Goal: Task Accomplishment & Management: Use online tool/utility

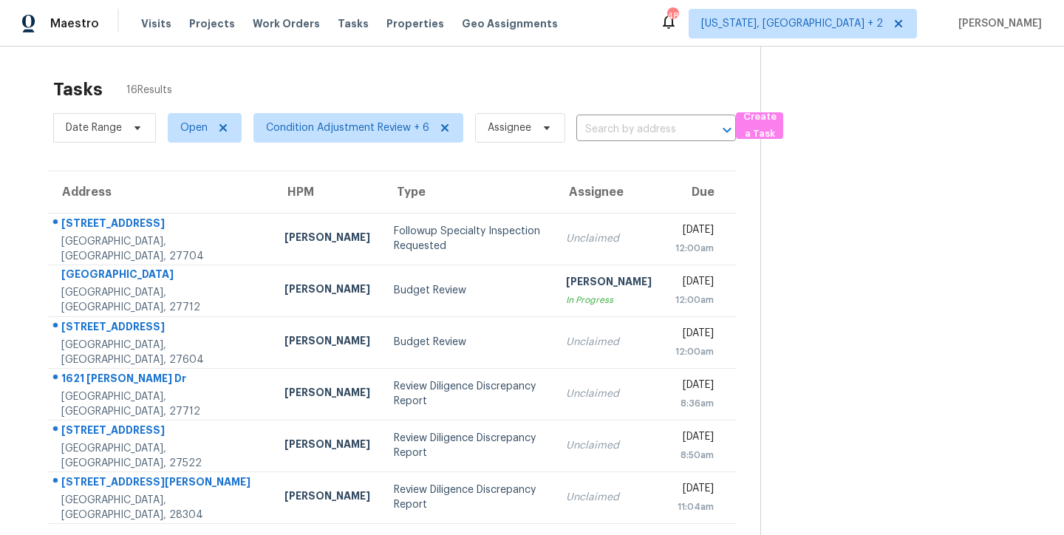
click at [585, 38] on div "Maestro Visits Projects Work Orders Tasks Properties Geo Assignments 48 Washing…" at bounding box center [532, 23] width 1064 height 47
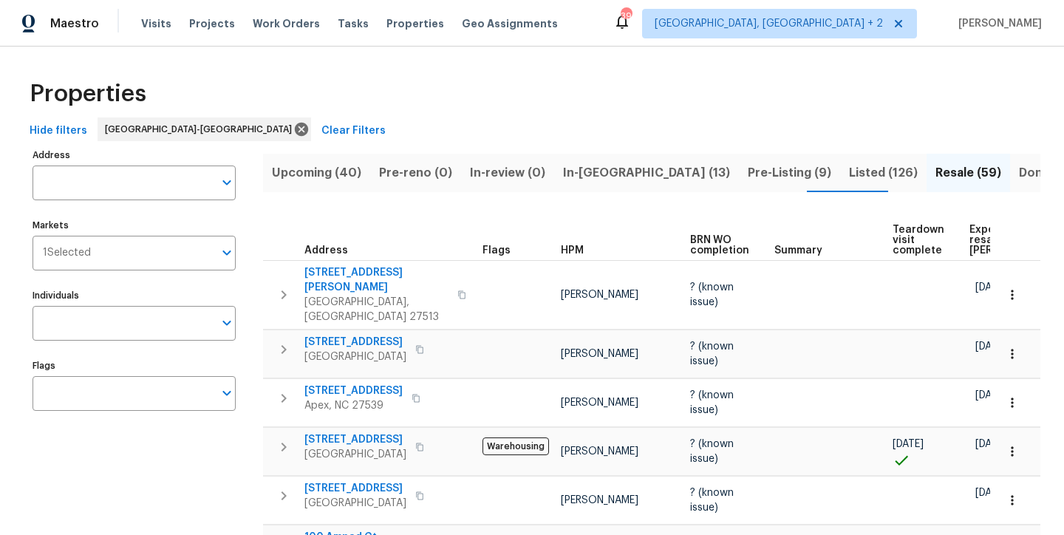
scroll to position [0, 114]
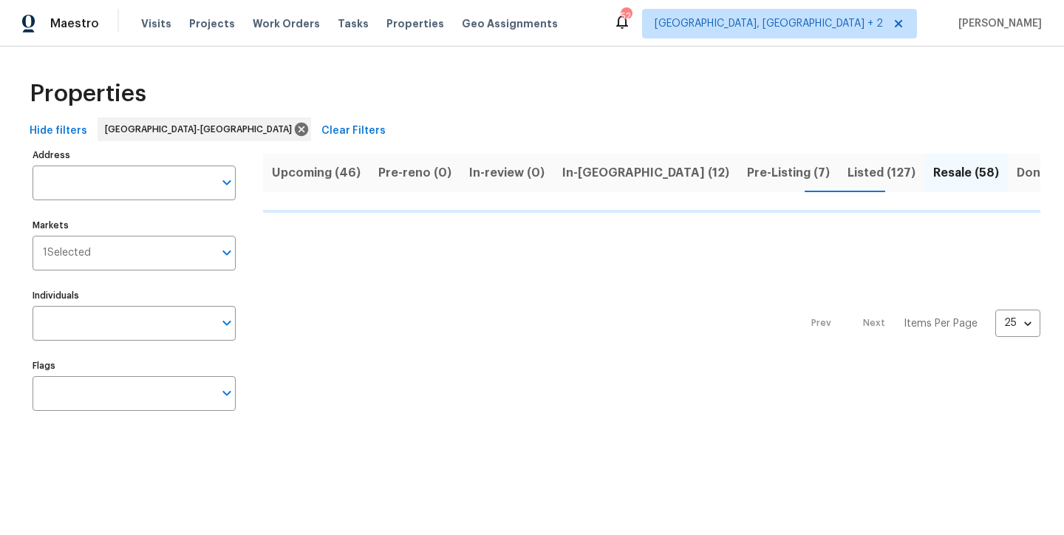
click at [583, 127] on div "Hide filters [GEOGRAPHIC_DATA]-[GEOGRAPHIC_DATA] Clear Filters" at bounding box center [532, 131] width 1017 height 27
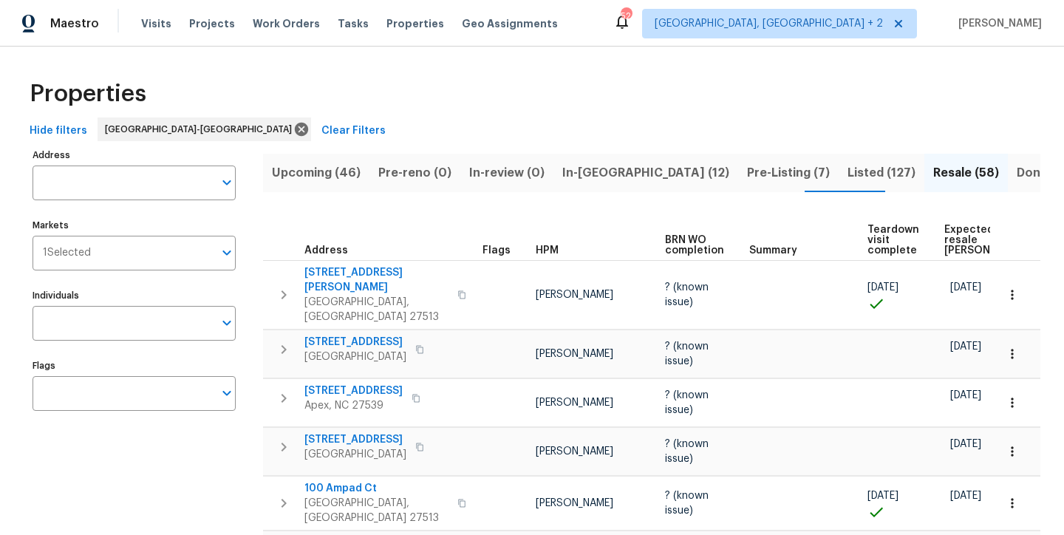
click at [573, 161] on button "In-reno (12)" at bounding box center [646, 173] width 185 height 38
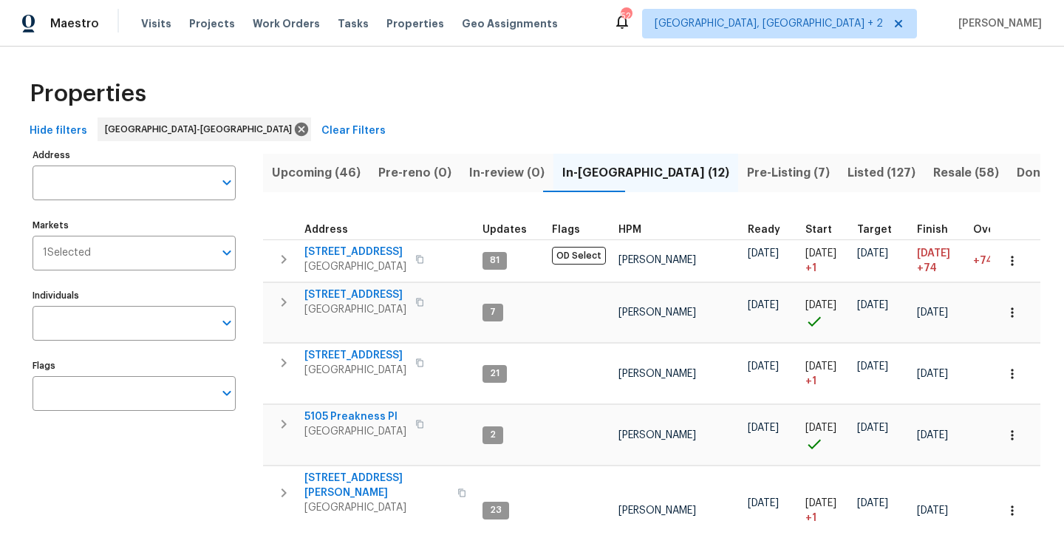
click at [625, 228] on span "HPM" at bounding box center [630, 230] width 23 height 10
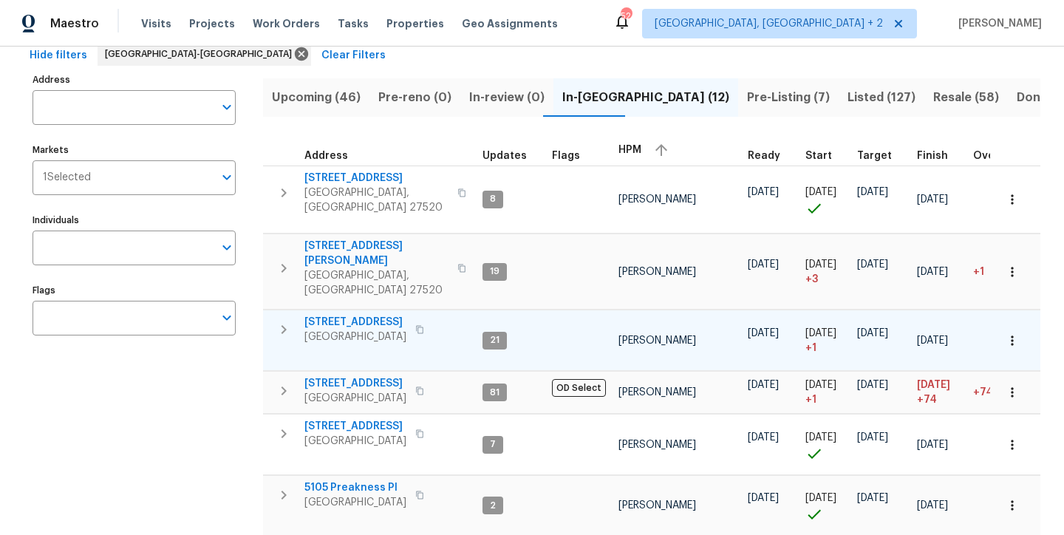
scroll to position [87, 0]
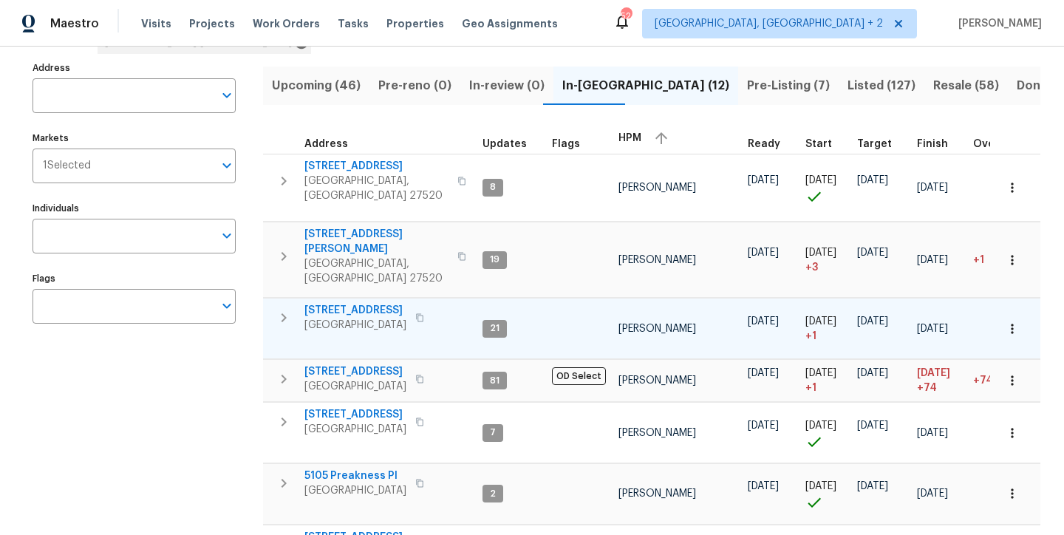
click at [279, 309] on icon "button" at bounding box center [284, 318] width 18 height 18
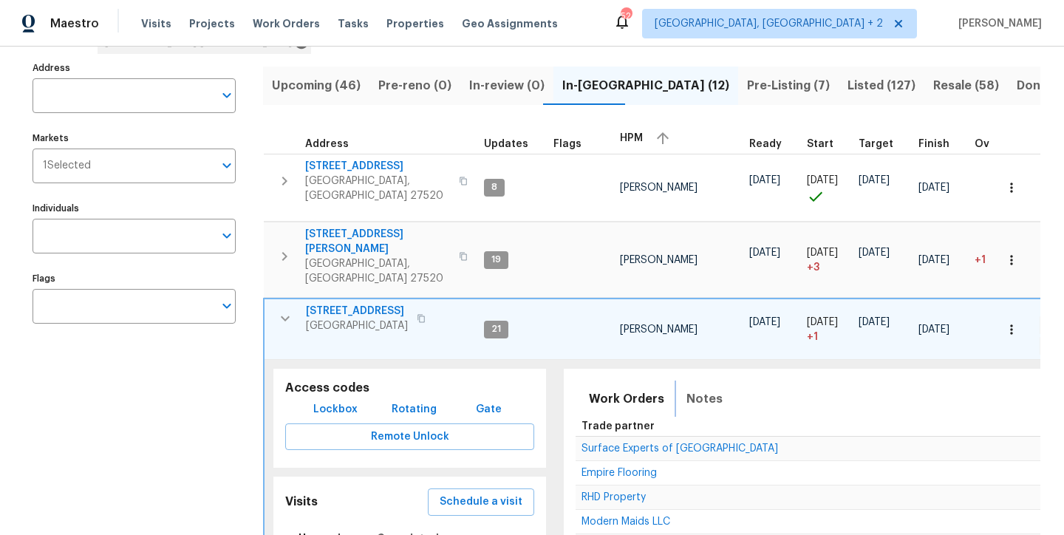
click at [706, 389] on span "Notes" at bounding box center [705, 399] width 36 height 21
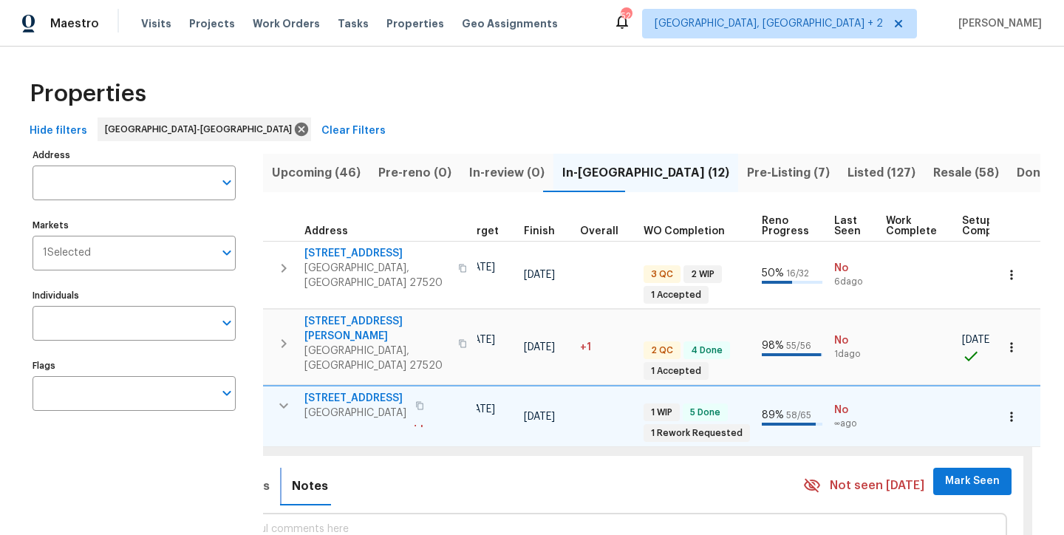
scroll to position [0, 0]
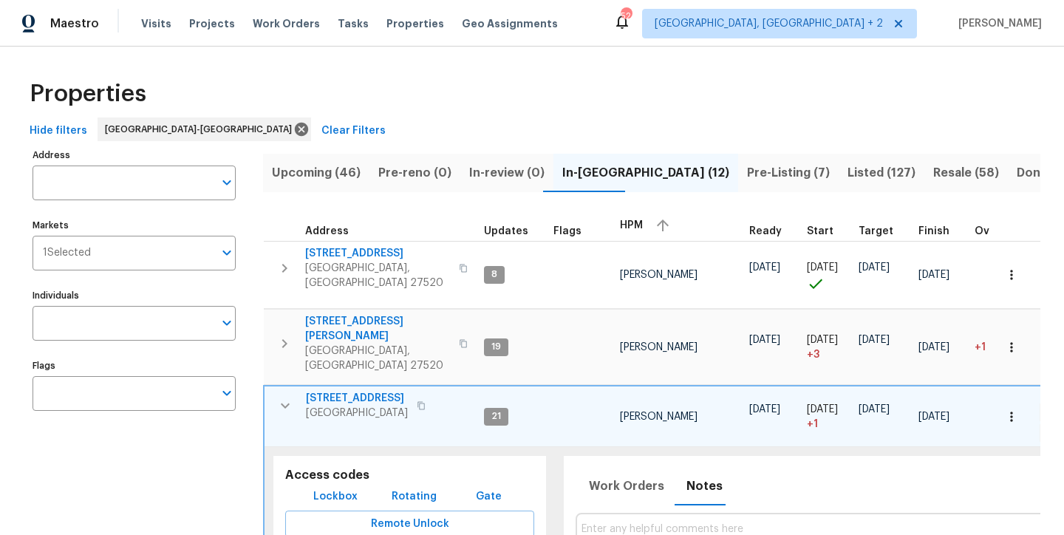
click at [282, 404] on icon "button" at bounding box center [285, 406] width 9 height 5
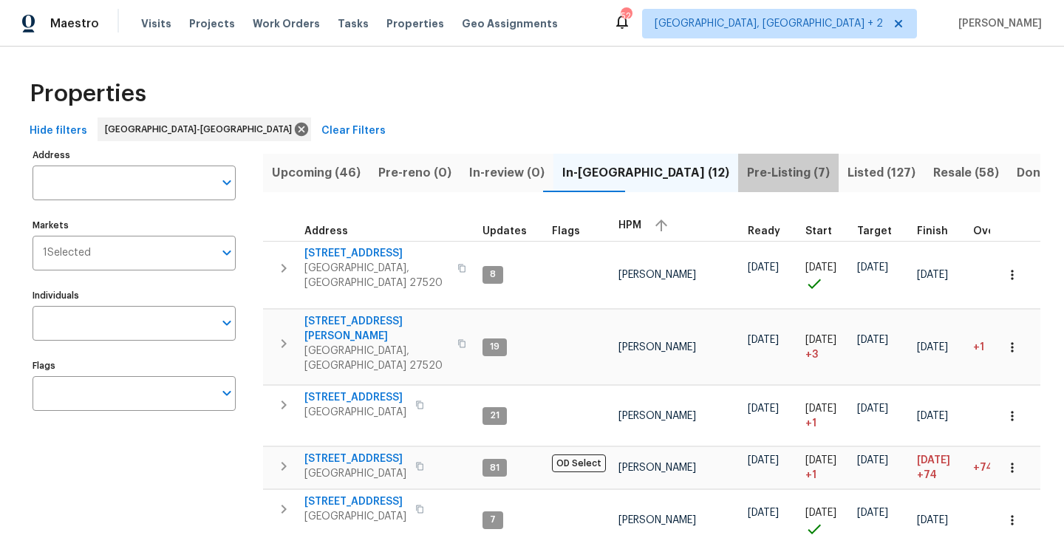
click at [738, 161] on button "Pre-Listing (7)" at bounding box center [788, 173] width 101 height 38
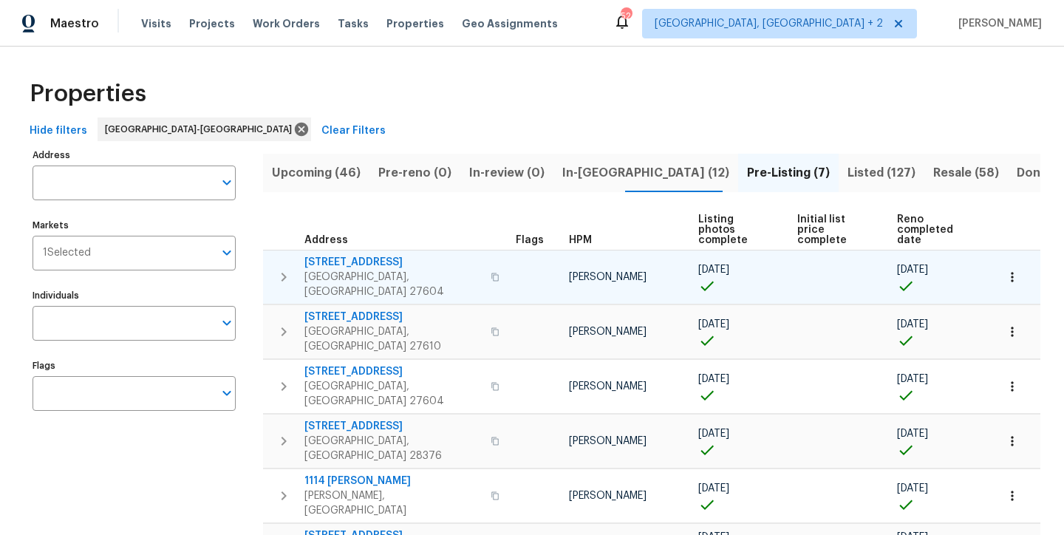
scroll to position [75, 0]
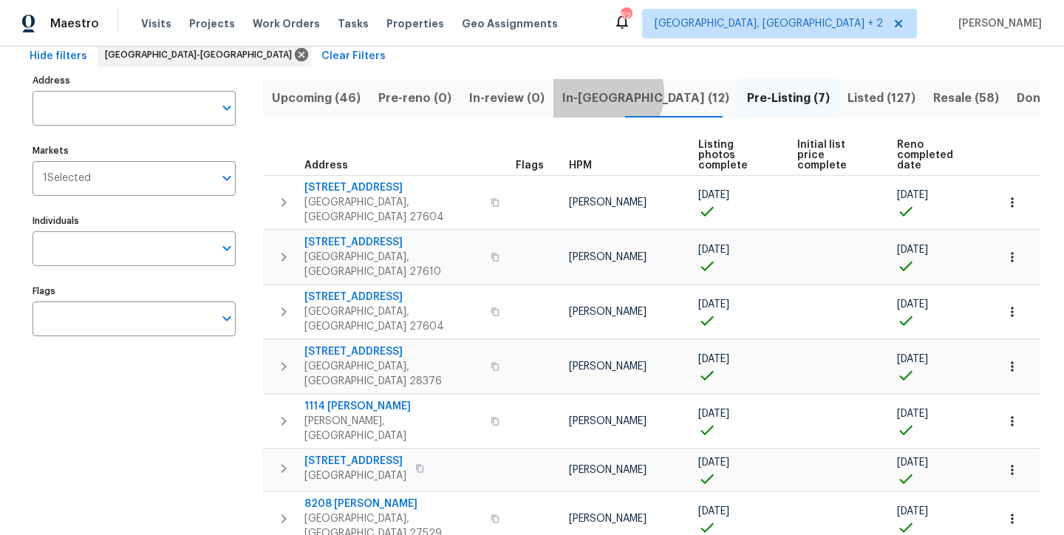
click at [596, 93] on span "In-reno (12)" at bounding box center [645, 98] width 167 height 21
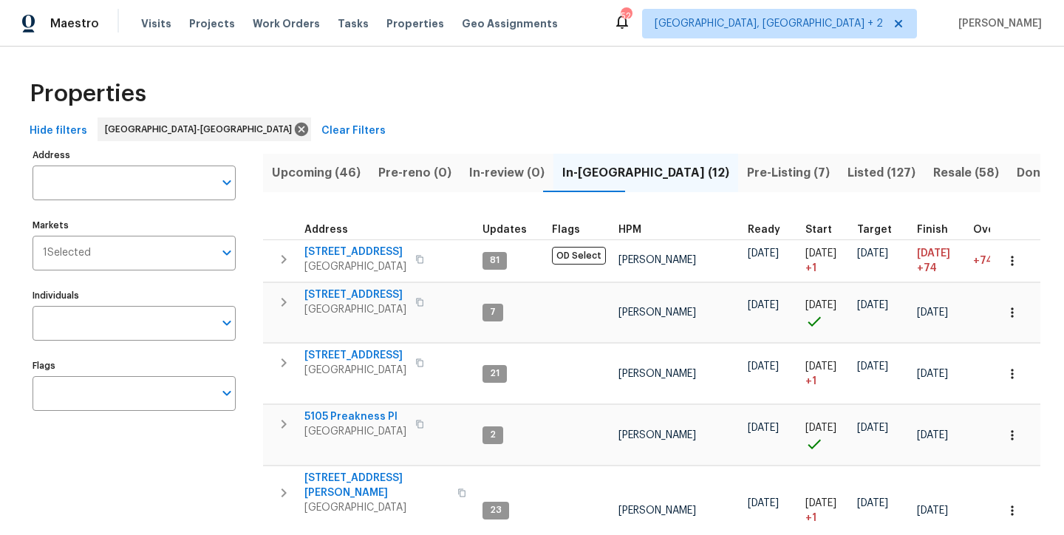
click at [631, 228] on span "HPM" at bounding box center [630, 230] width 23 height 10
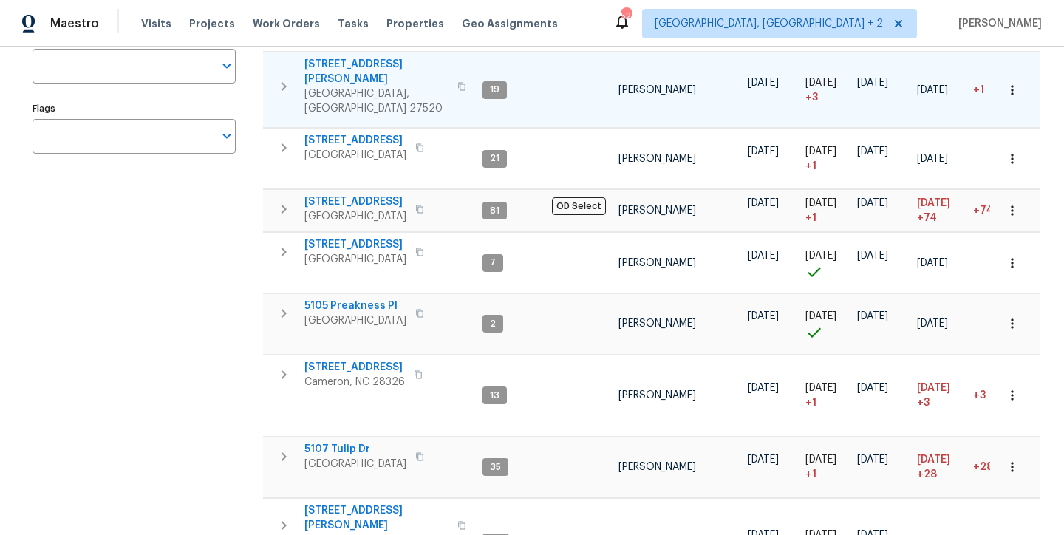
scroll to position [257, 0]
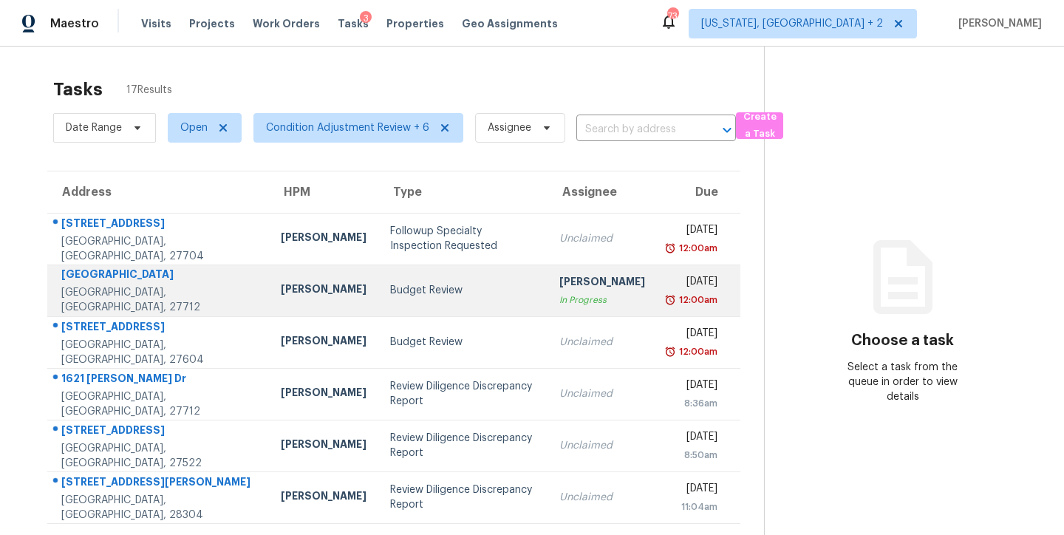
scroll to position [245, 0]
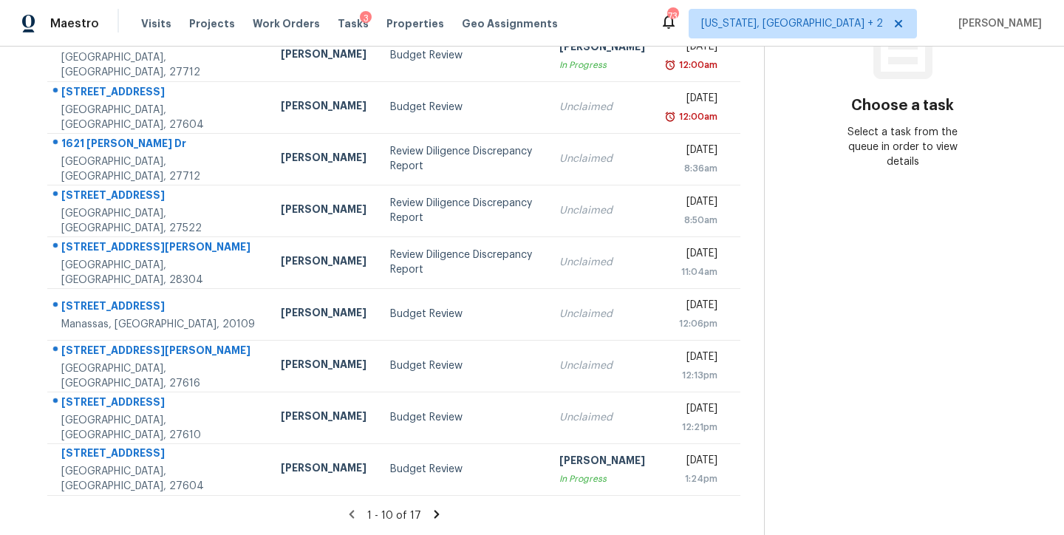
click at [430, 508] on icon at bounding box center [436, 514] width 13 height 13
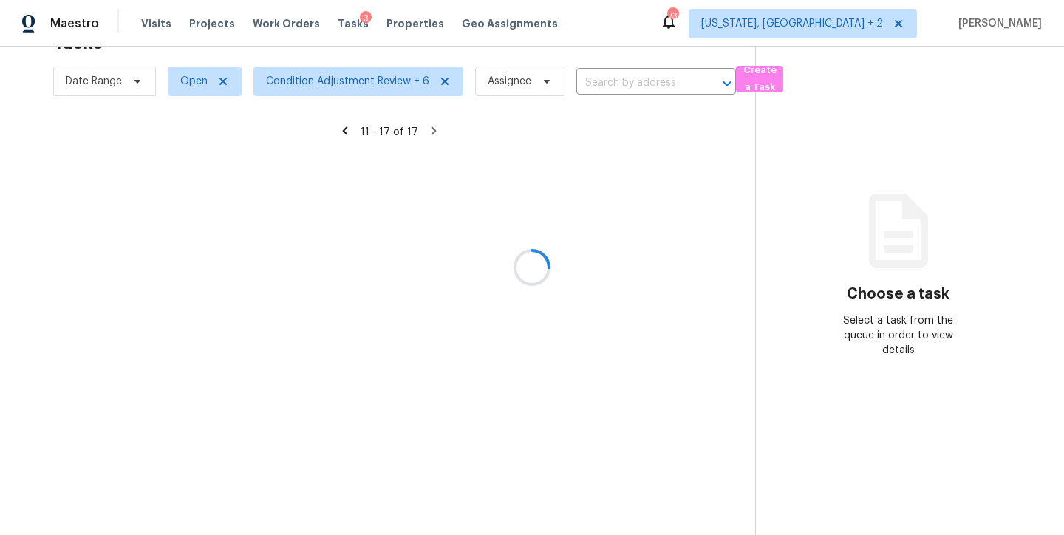
scroll to position [90, 0]
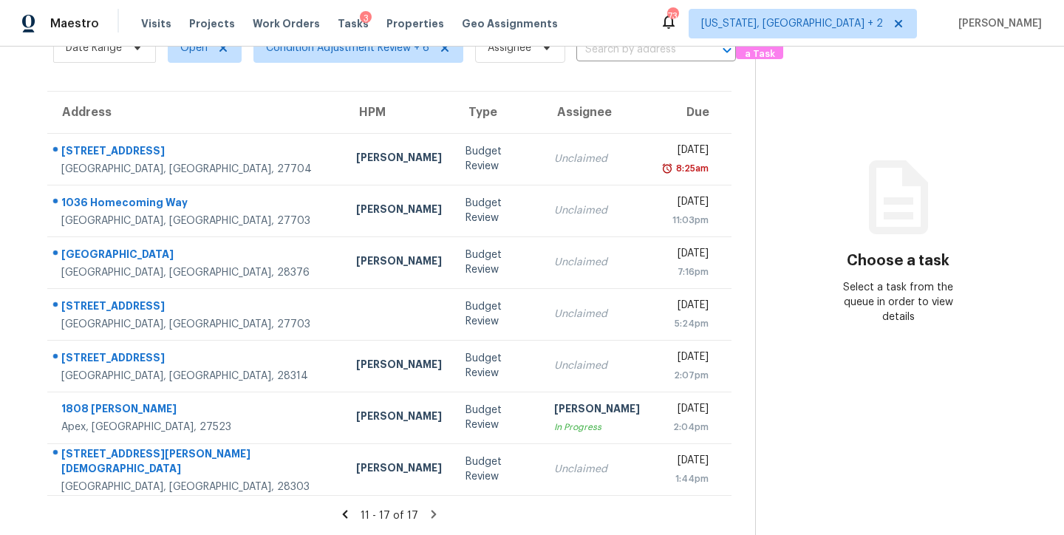
click at [340, 508] on icon at bounding box center [345, 514] width 13 height 13
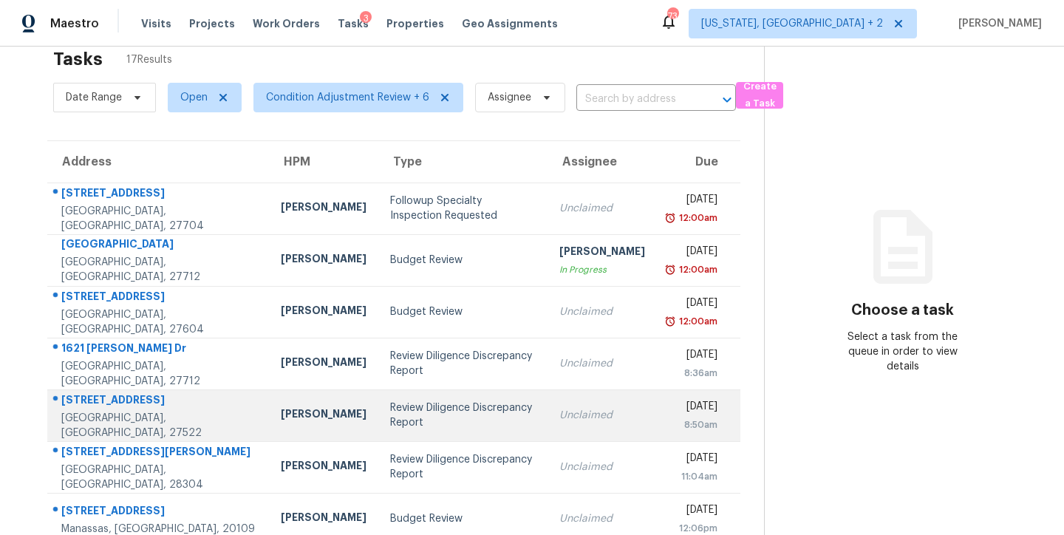
scroll to position [0, 0]
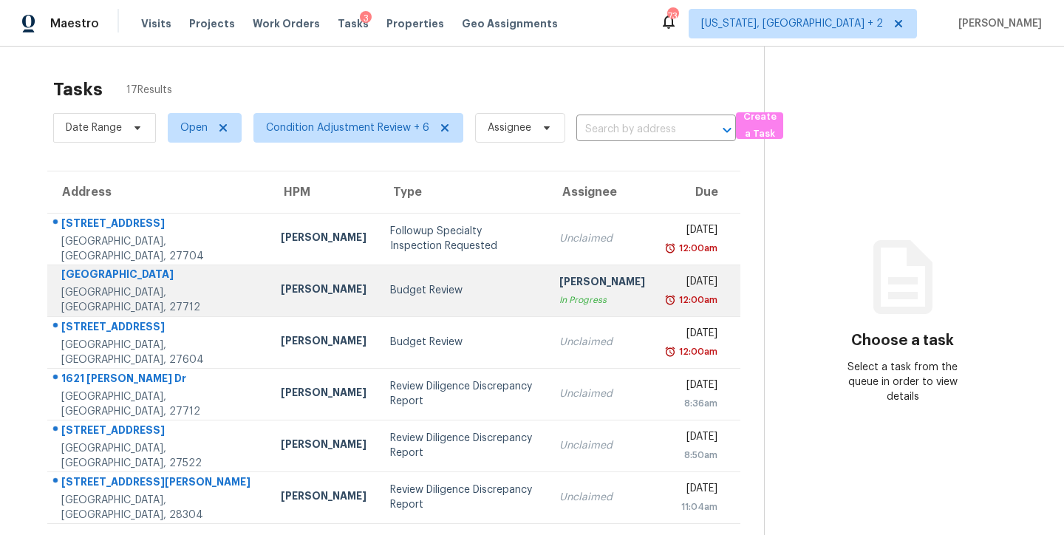
click at [390, 291] on div "Budget Review" at bounding box center [463, 290] width 146 height 15
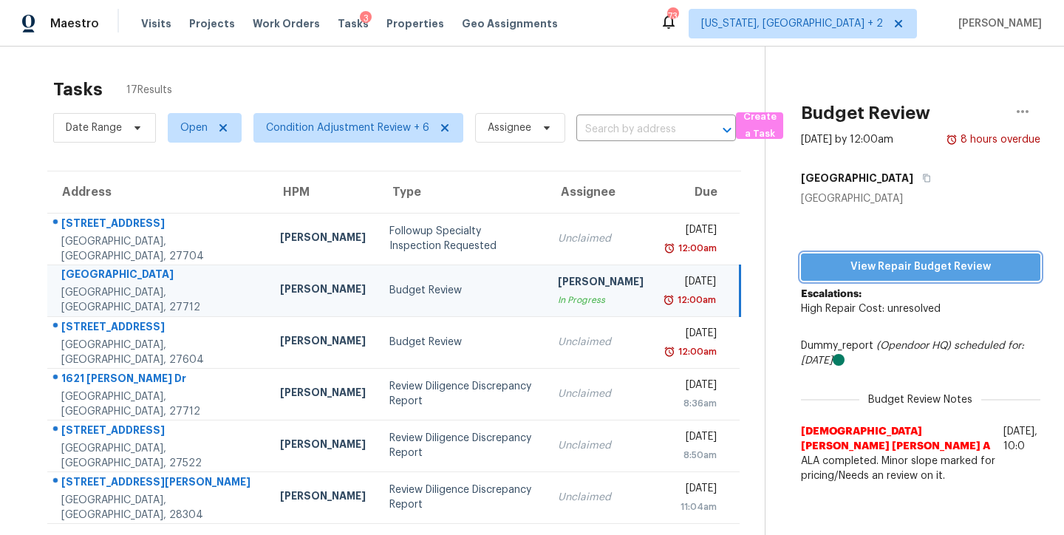
click at [891, 266] on span "View Repair Budget Review" at bounding box center [921, 267] width 216 height 18
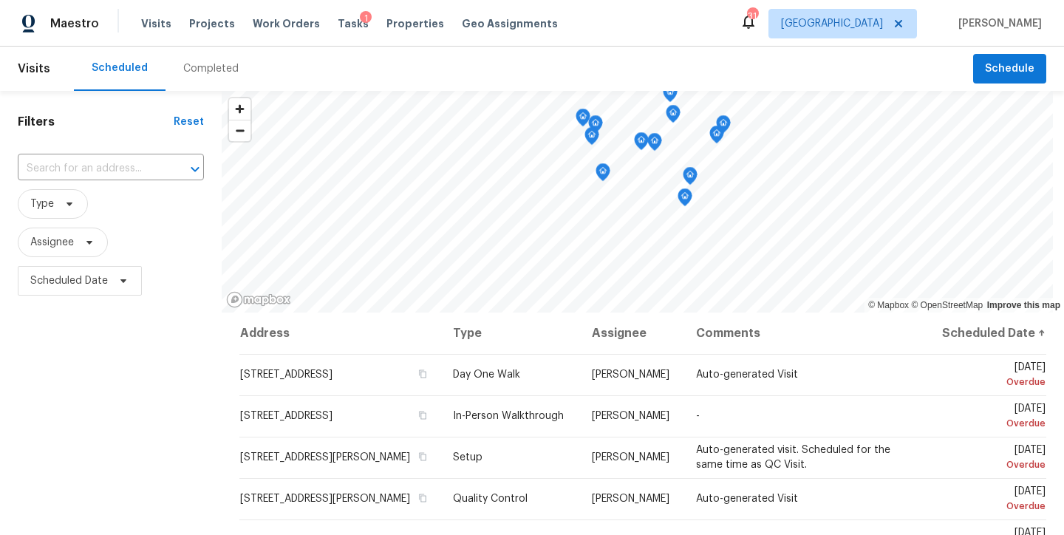
click at [137, 390] on div "Filters Reset ​ Type Assignee Scheduled Date" at bounding box center [111, 416] width 222 height 650
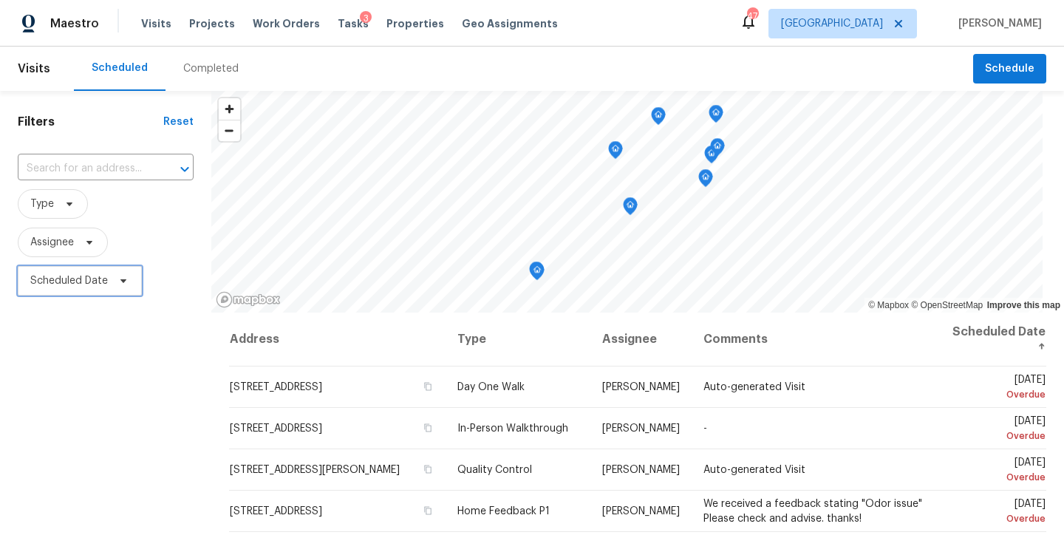
click at [55, 281] on span "Scheduled Date" at bounding box center [69, 280] width 78 height 15
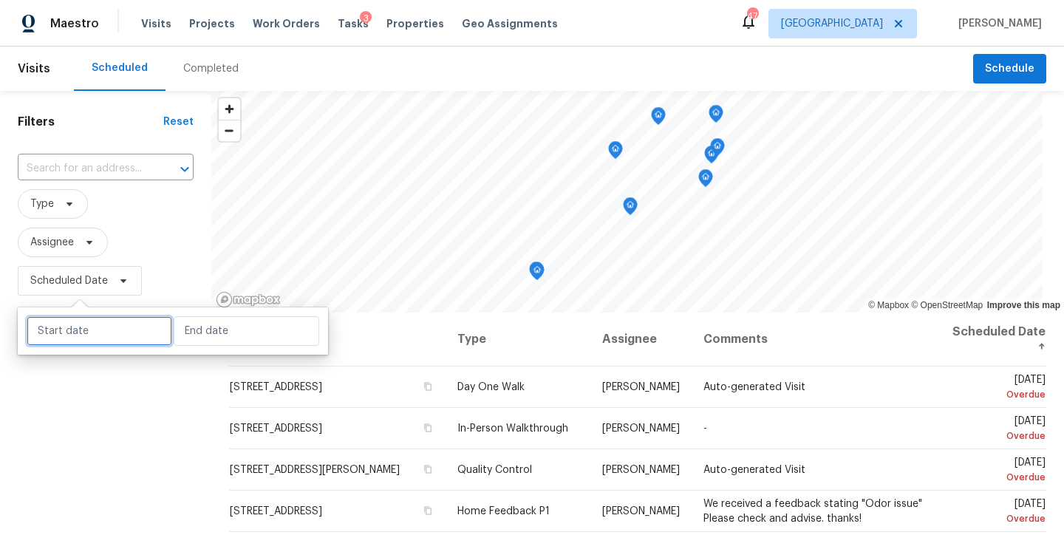
select select "8"
select select "2025"
select select "9"
select select "2025"
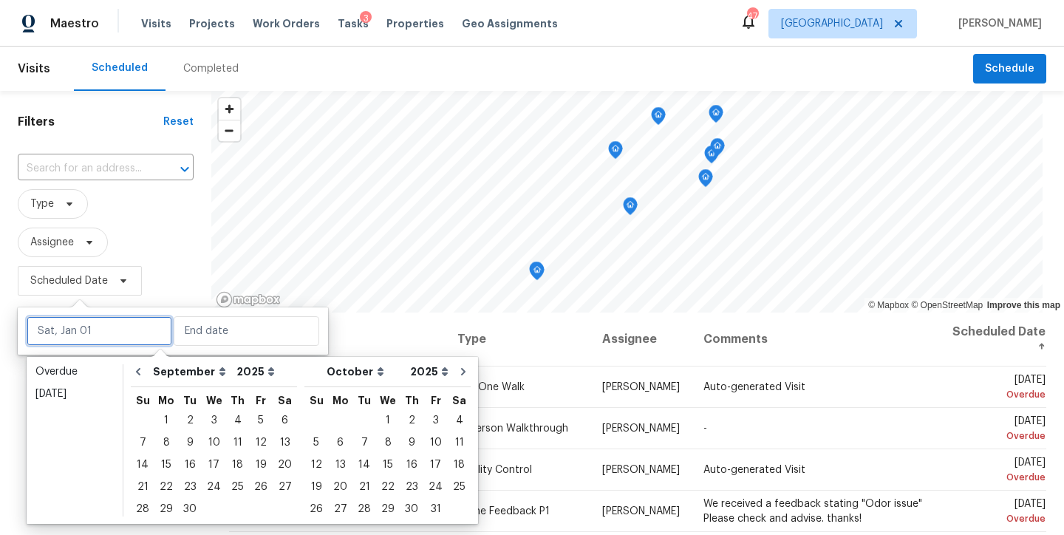
click at [78, 337] on input "text" at bounding box center [100, 331] width 146 height 30
type input "[DATE]"
click at [231, 485] on div "25" at bounding box center [237, 487] width 23 height 21
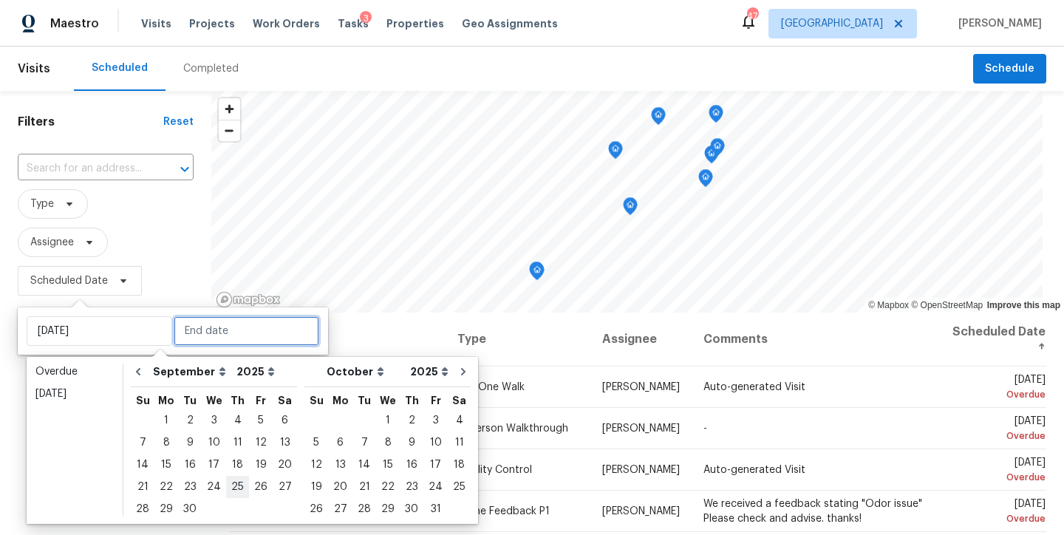
type input "[DATE]"
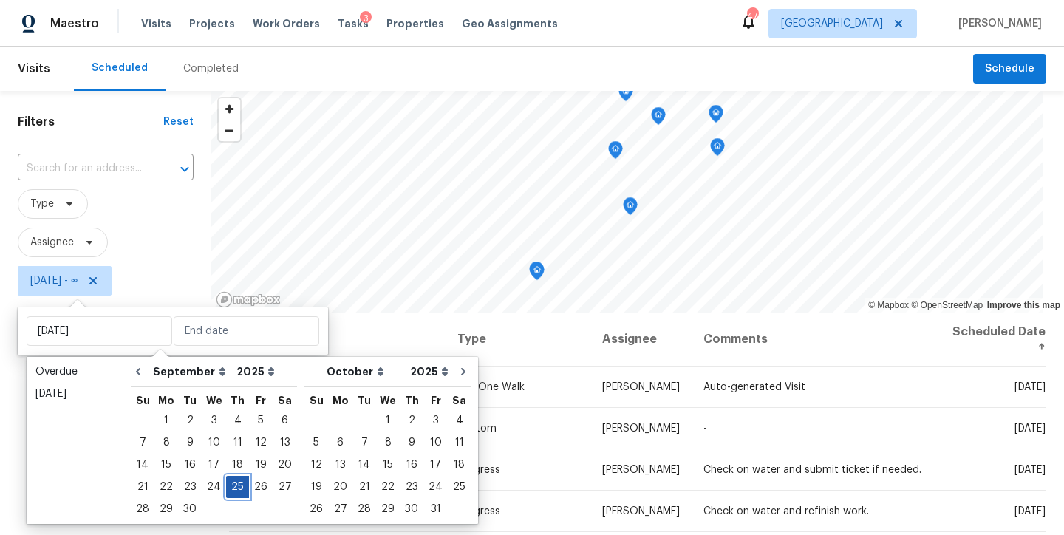
click at [233, 485] on div "25" at bounding box center [237, 487] width 23 height 21
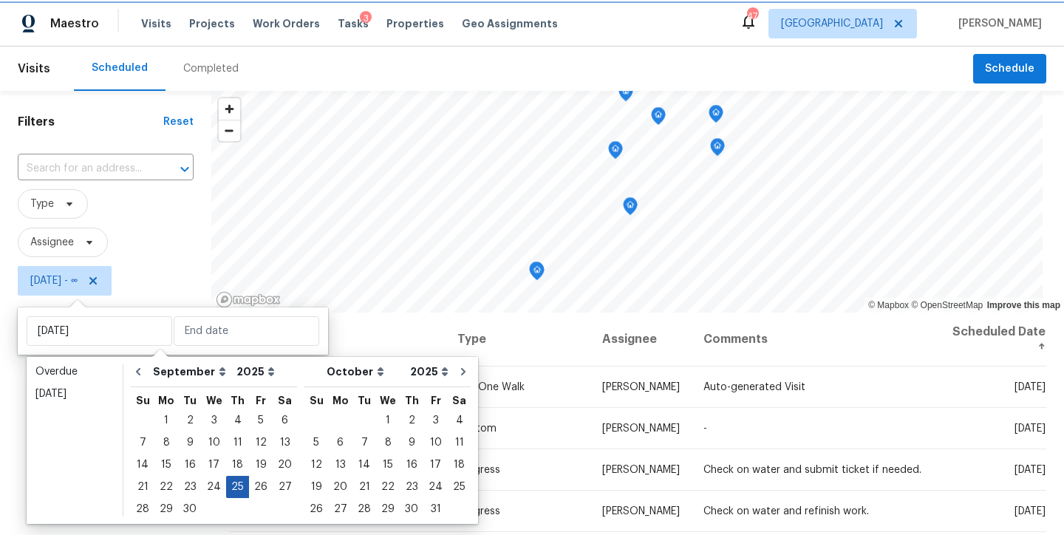
type input "[DATE]"
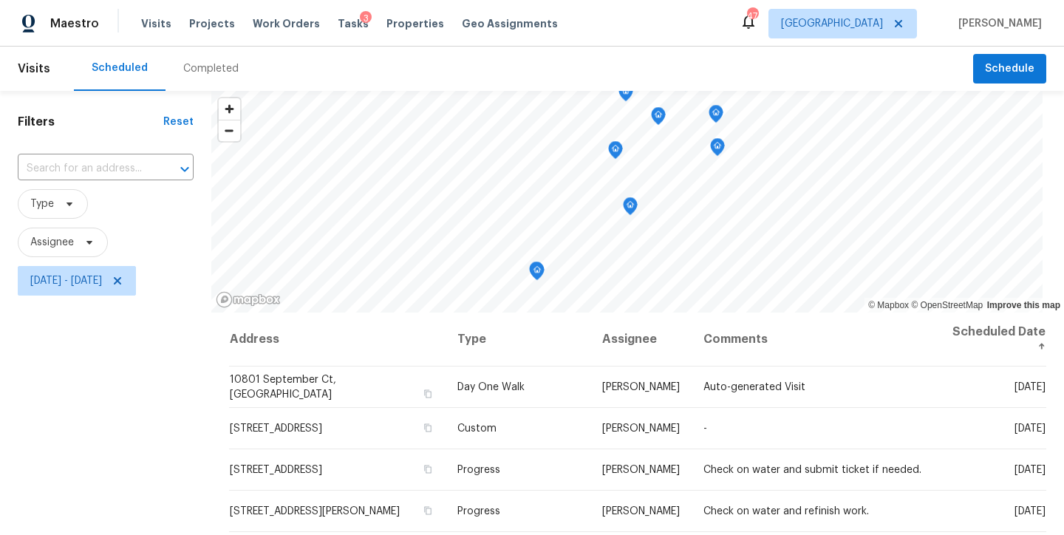
click at [79, 417] on div "Filters Reset ​ Type Assignee [DATE] - [DATE]" at bounding box center [105, 416] width 211 height 650
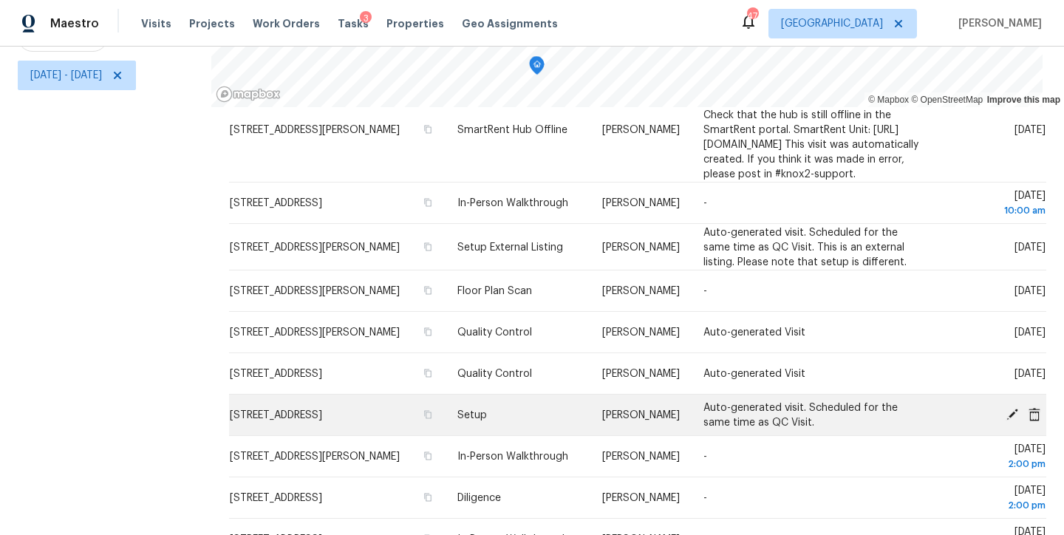
scroll to position [1144, 0]
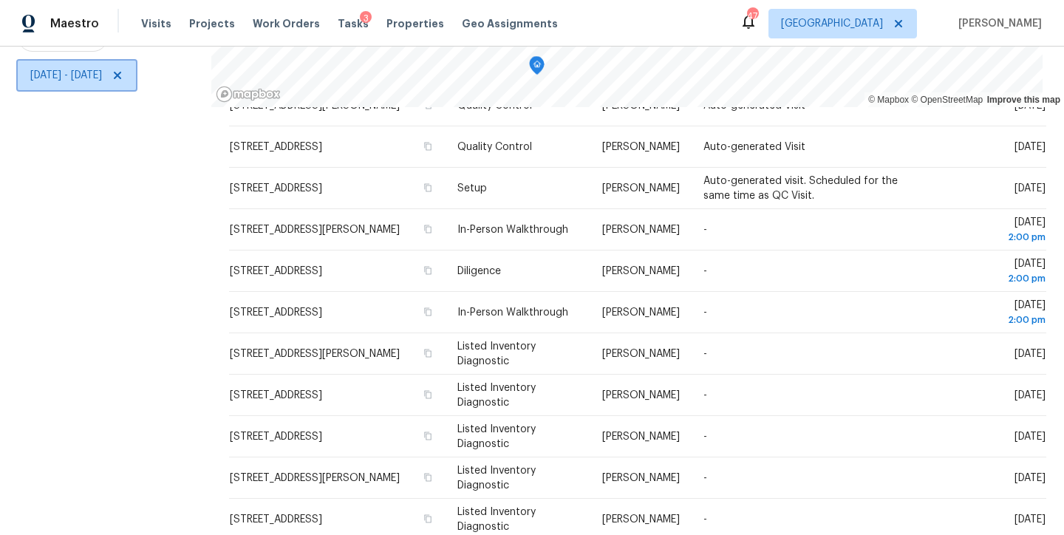
click at [67, 61] on span "[DATE] - [DATE]" at bounding box center [77, 76] width 118 height 30
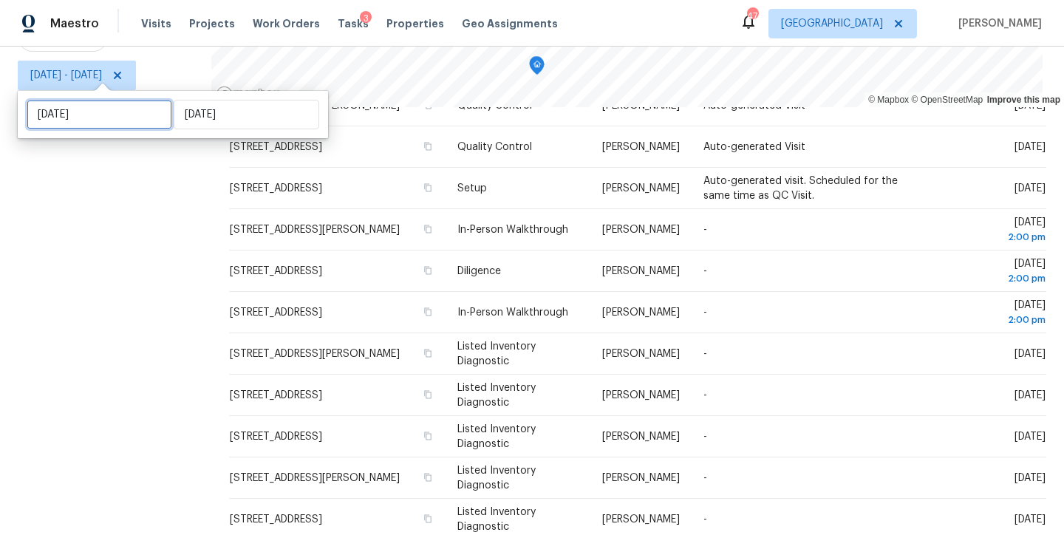
click at [111, 109] on input "[DATE]" at bounding box center [100, 115] width 146 height 30
select select "8"
select select "2025"
select select "9"
select select "2025"
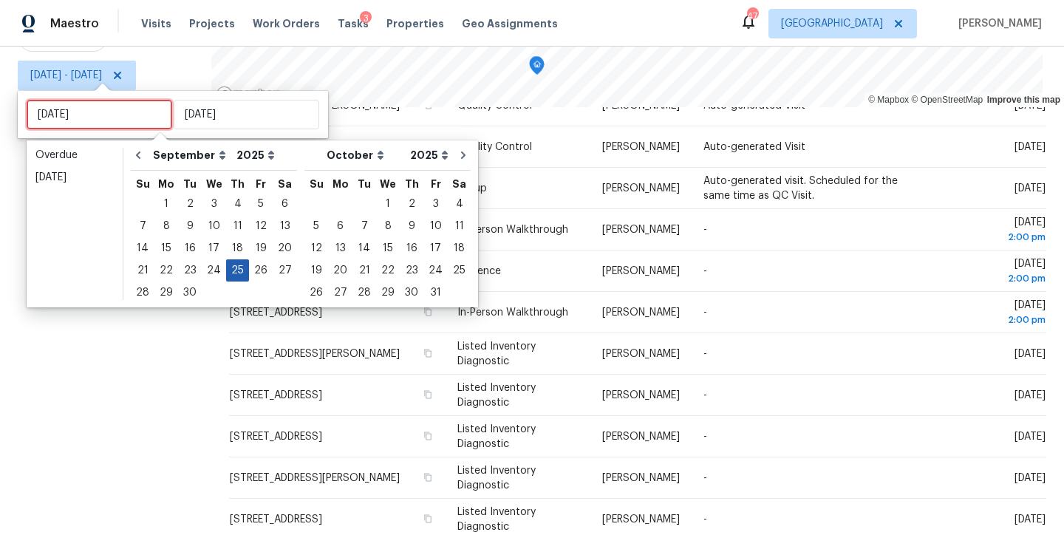
type input "[DATE]"
click at [255, 271] on div "26" at bounding box center [261, 270] width 24 height 21
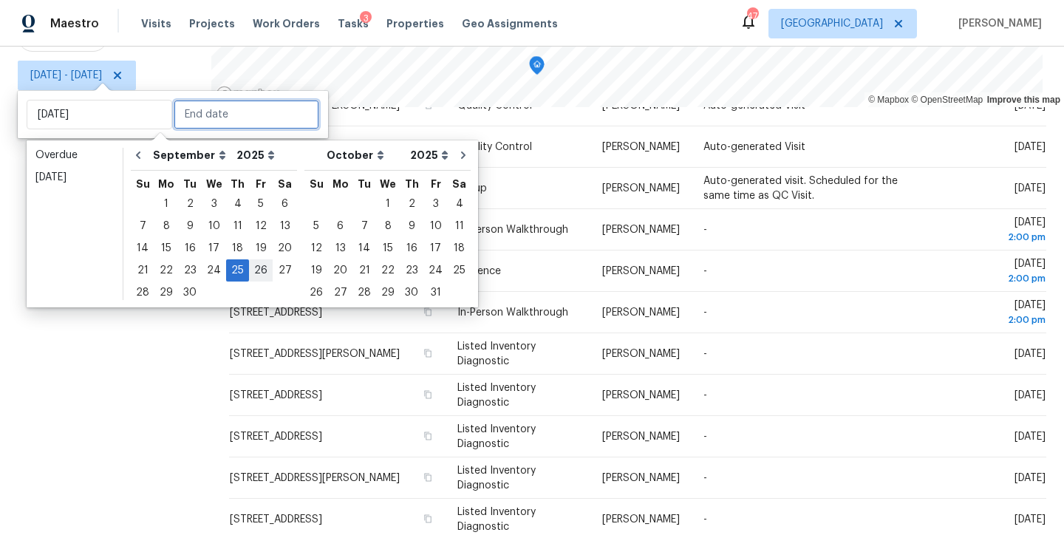
type input "[DATE]"
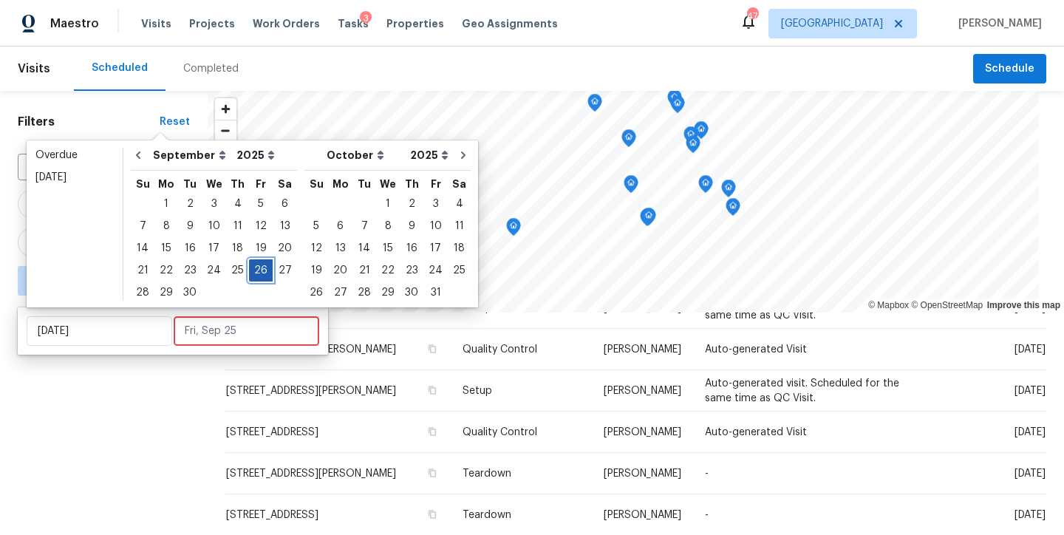
click at [255, 271] on div "26" at bounding box center [261, 270] width 24 height 21
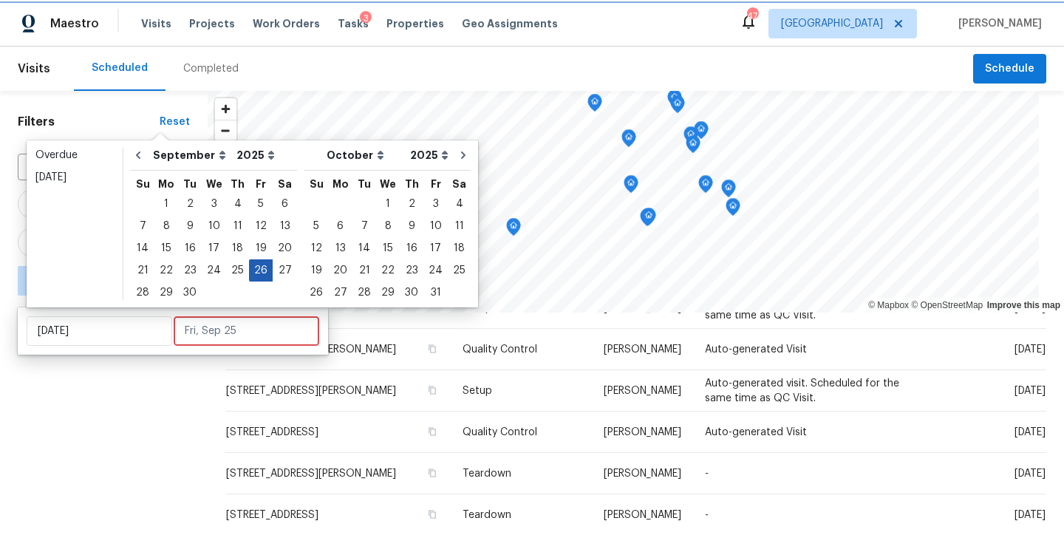
type input "[DATE]"
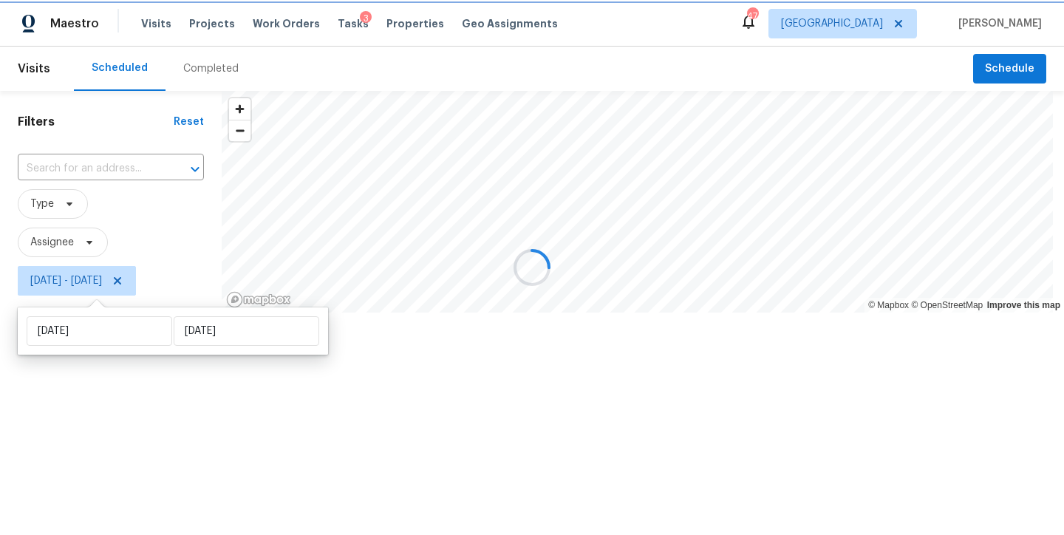
scroll to position [52, 0]
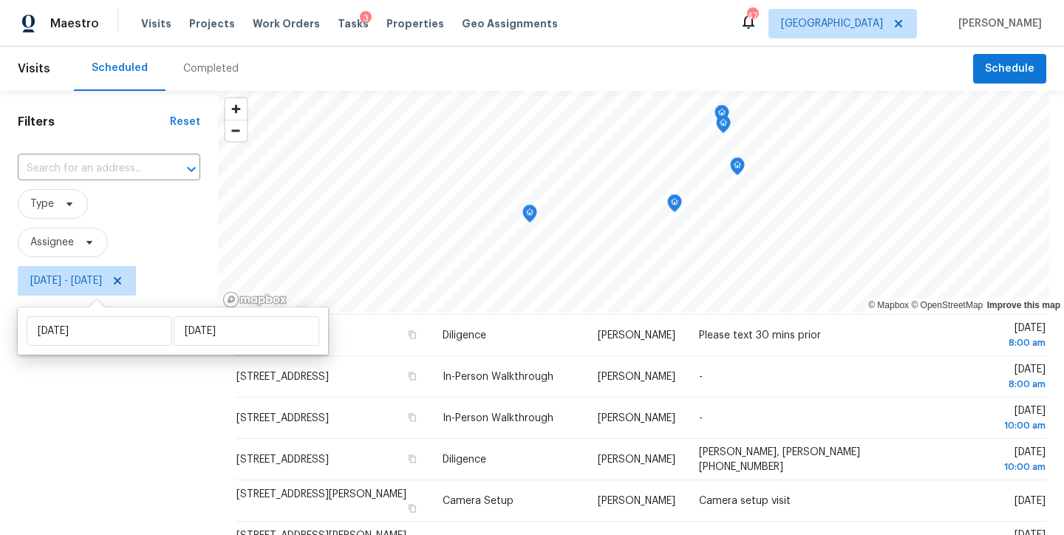
click at [73, 430] on div "Filters Reset ​ Type Assignee [DATE] - [DATE]" at bounding box center [109, 416] width 218 height 650
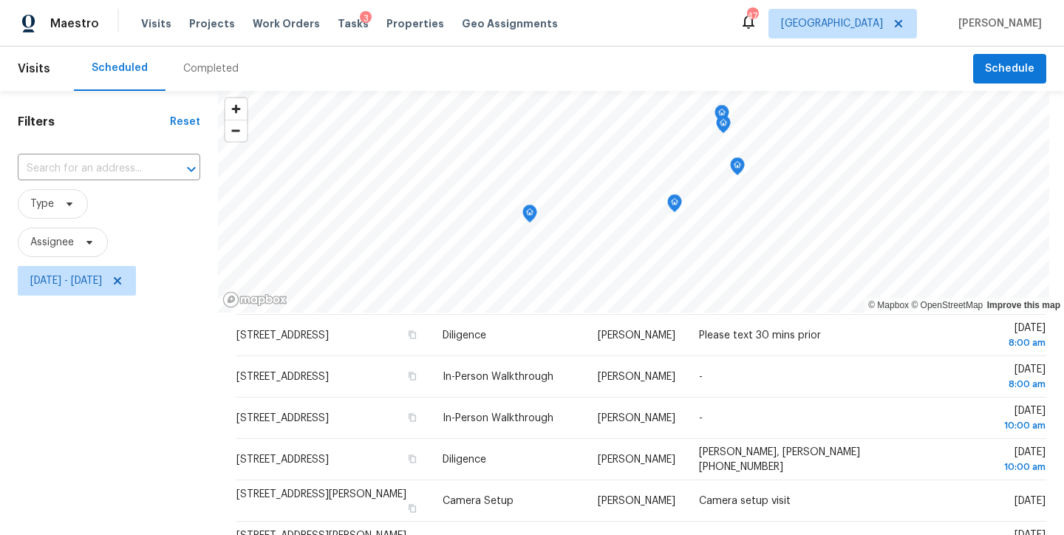
scroll to position [217, 0]
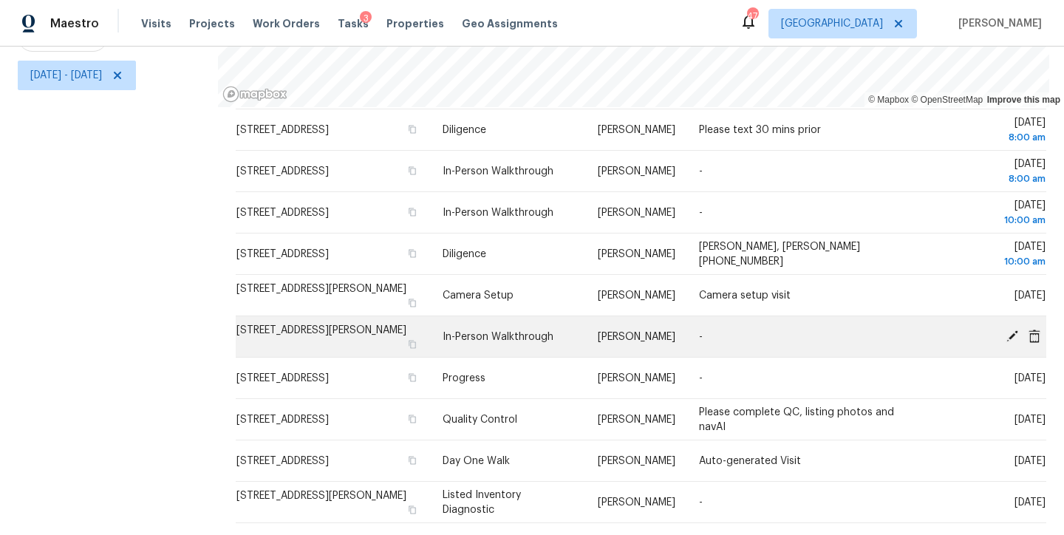
click at [1007, 330] on icon at bounding box center [1013, 336] width 12 height 12
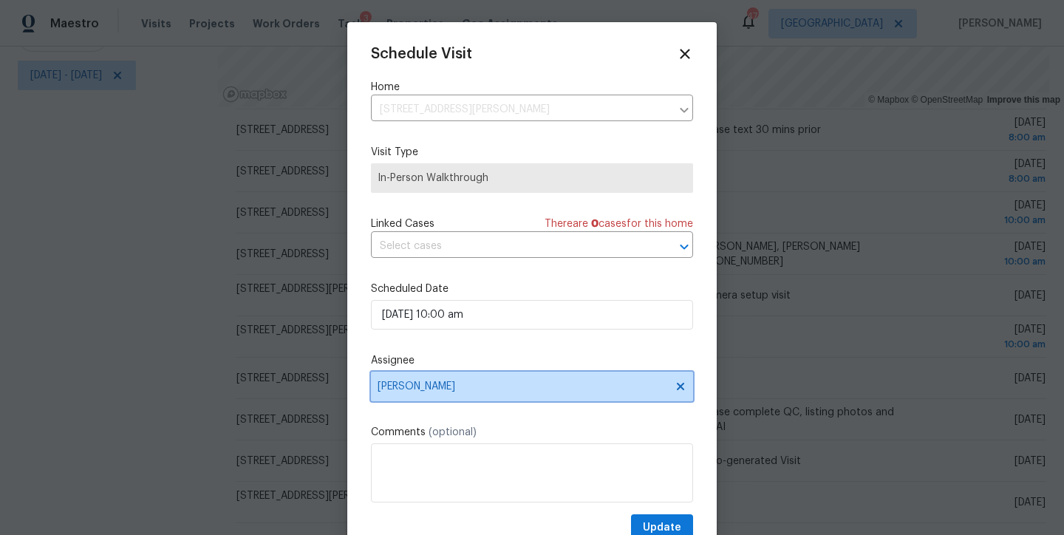
click at [408, 387] on span "[PERSON_NAME]" at bounding box center [523, 387] width 290 height 12
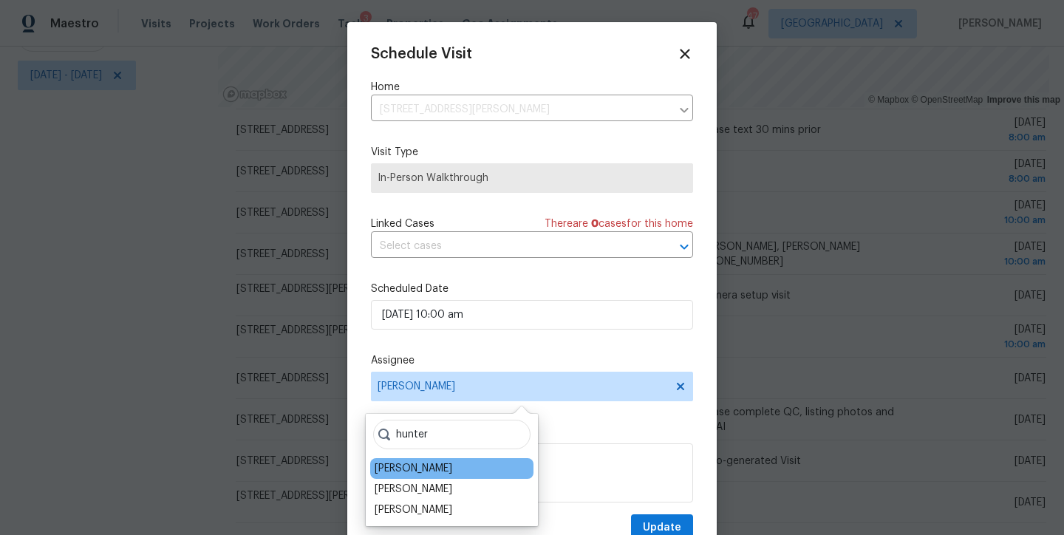
type input "hunter"
click at [462, 468] on div "[PERSON_NAME]" at bounding box center [451, 468] width 163 height 21
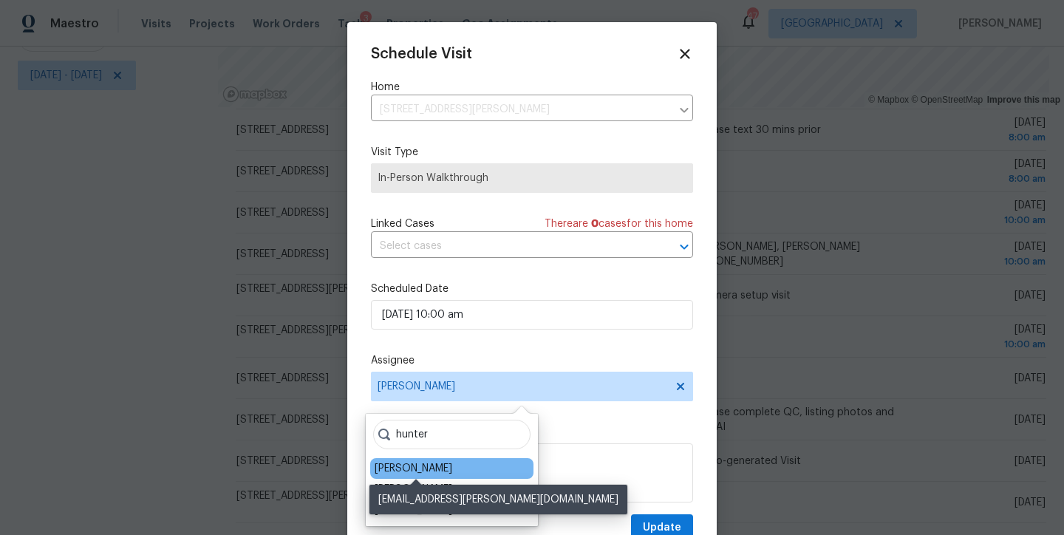
click at [418, 466] on div "[PERSON_NAME]" at bounding box center [414, 468] width 78 height 15
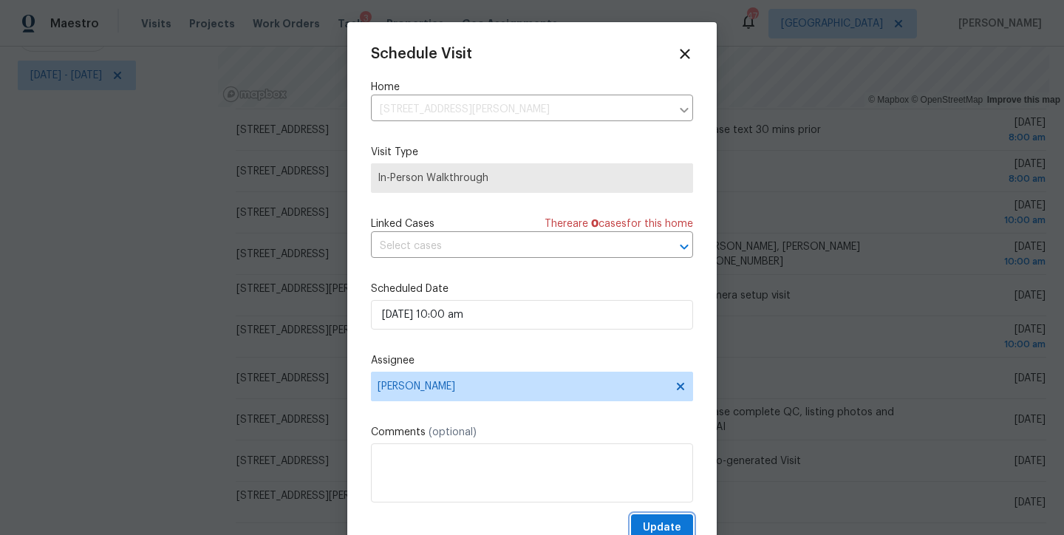
click at [643, 520] on span "Update" at bounding box center [662, 528] width 38 height 18
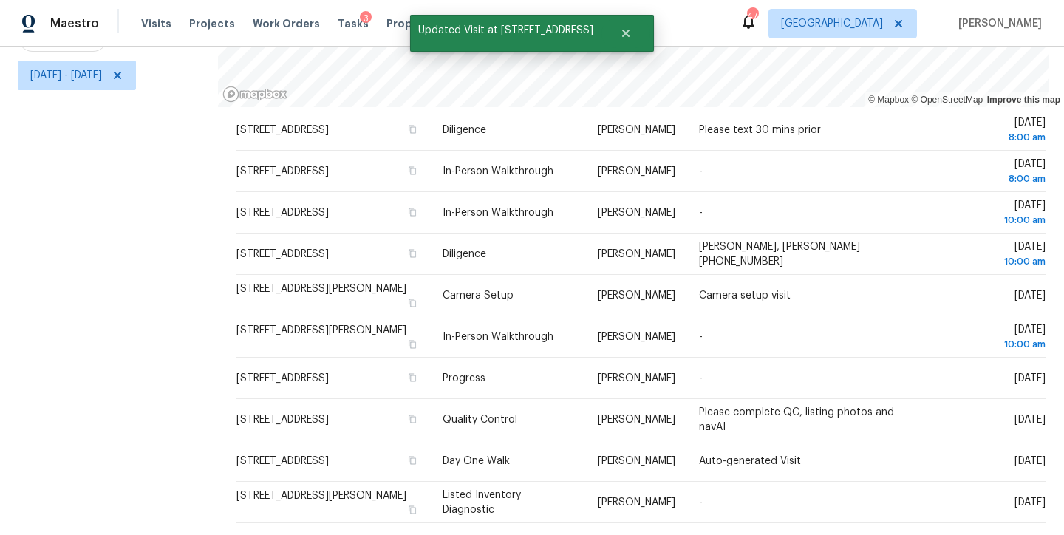
click at [142, 380] on div "Filters Reset ​ Type Assignee [DATE] - [DATE]" at bounding box center [109, 210] width 218 height 650
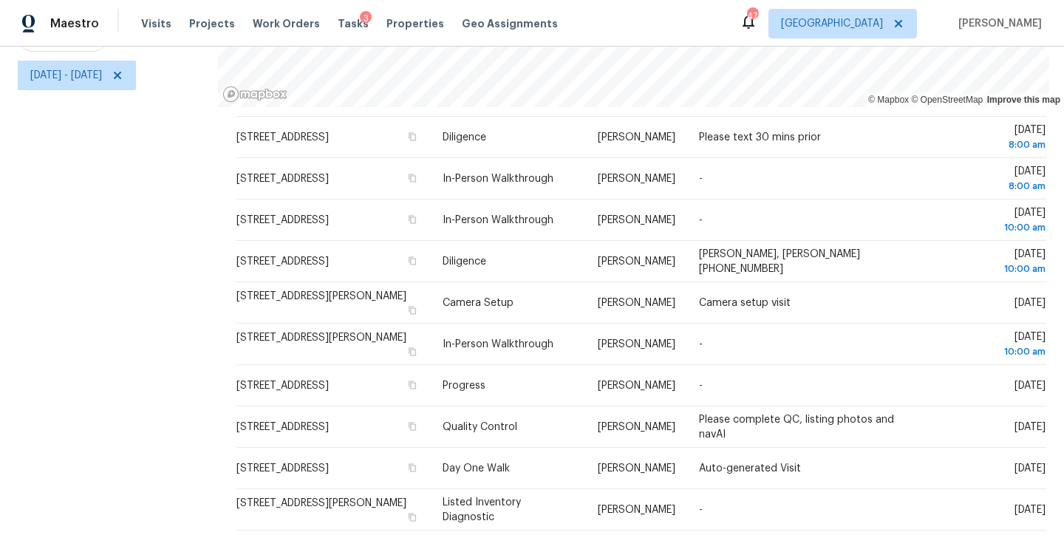
scroll to position [52, 0]
